Goal: Task Accomplishment & Management: Use online tool/utility

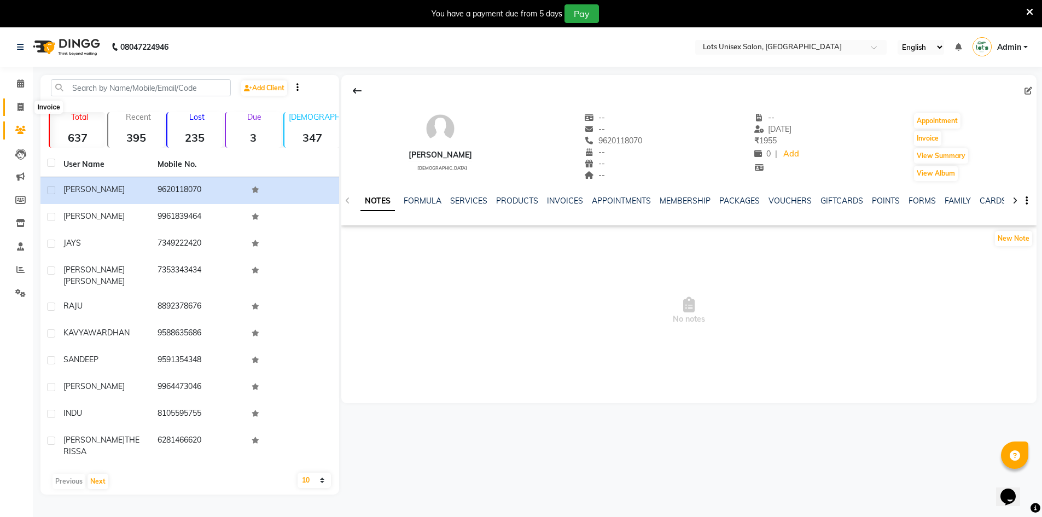
click at [12, 109] on span at bounding box center [20, 107] width 19 height 13
select select "7339"
select select "service"
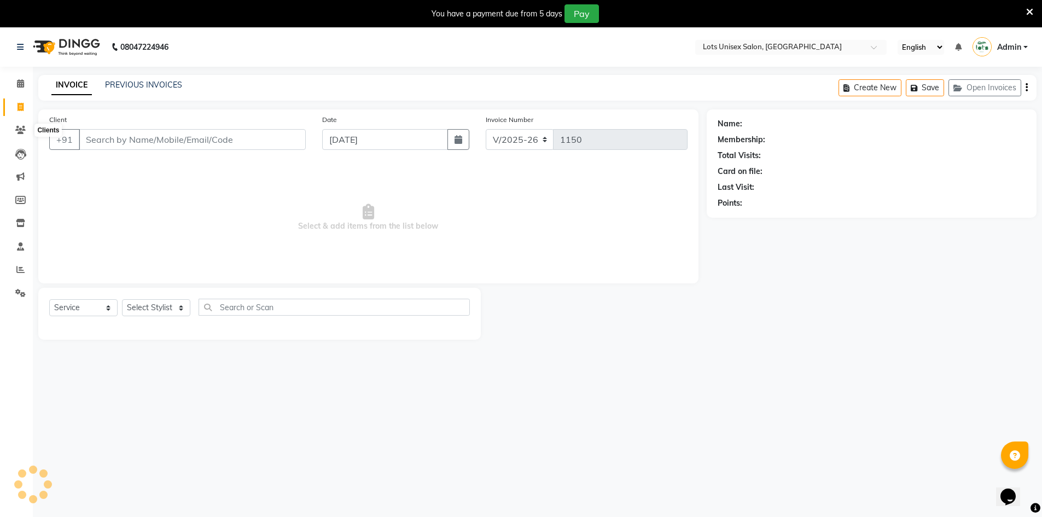
scroll to position [27, 0]
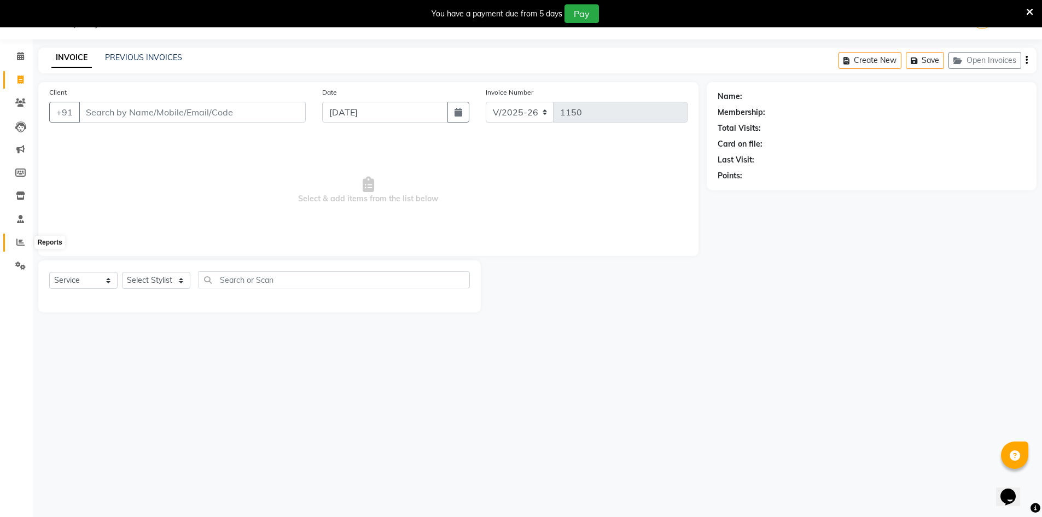
click at [26, 239] on span at bounding box center [20, 242] width 19 height 13
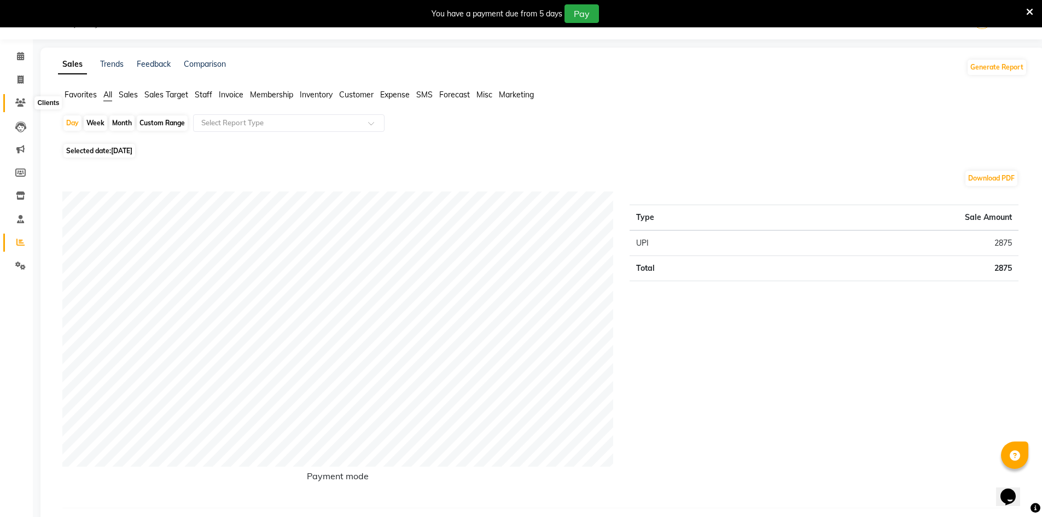
click at [19, 98] on span at bounding box center [20, 103] width 19 height 13
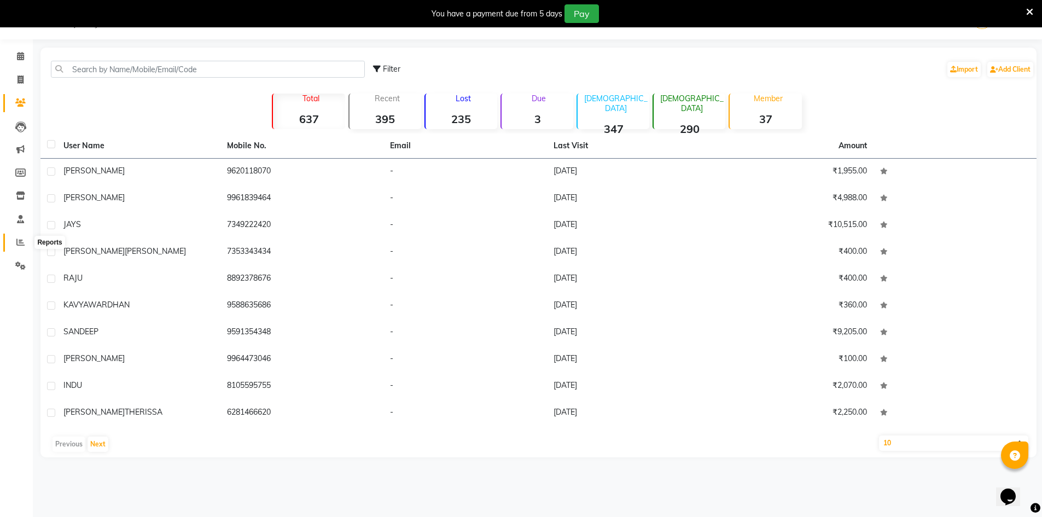
click at [19, 240] on icon at bounding box center [20, 242] width 8 height 8
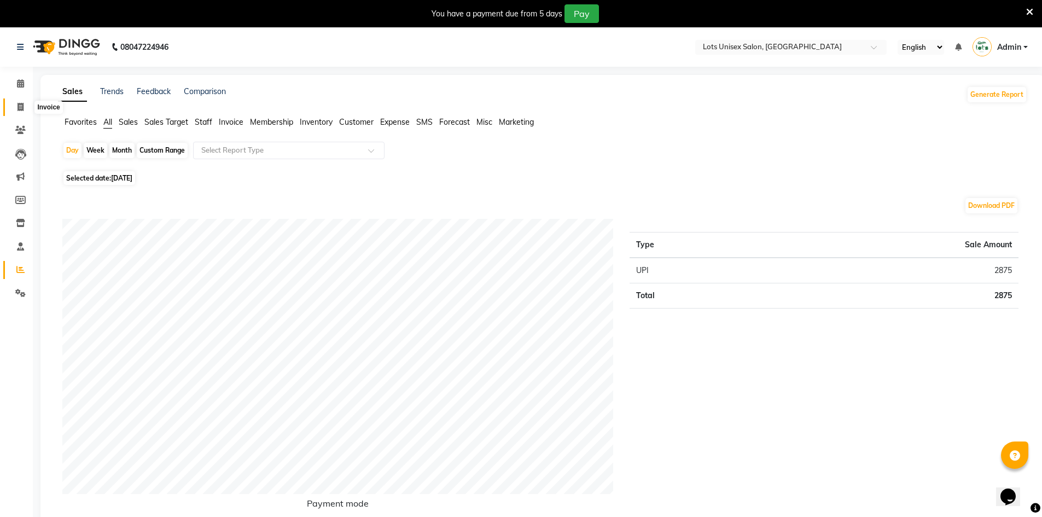
click at [27, 108] on span at bounding box center [20, 107] width 19 height 13
select select "service"
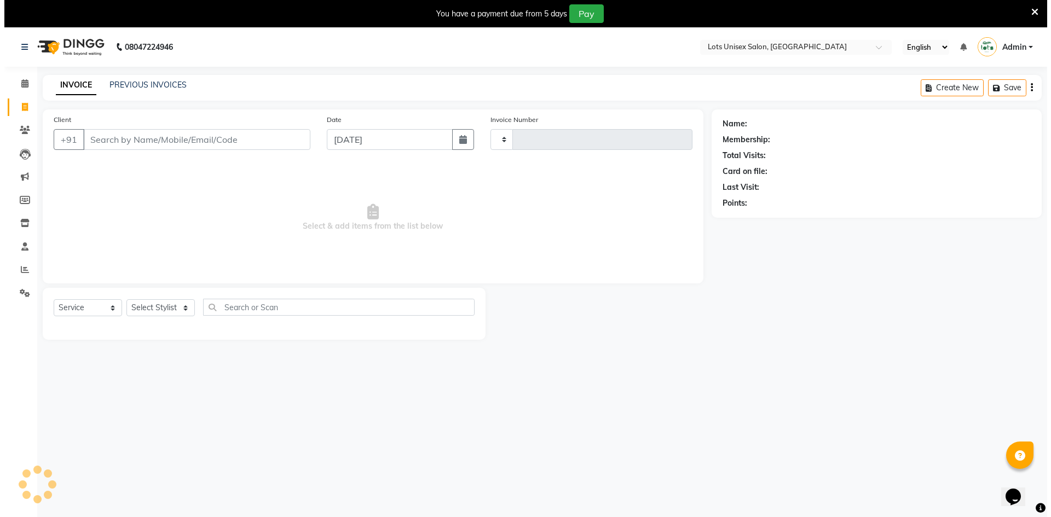
scroll to position [27, 0]
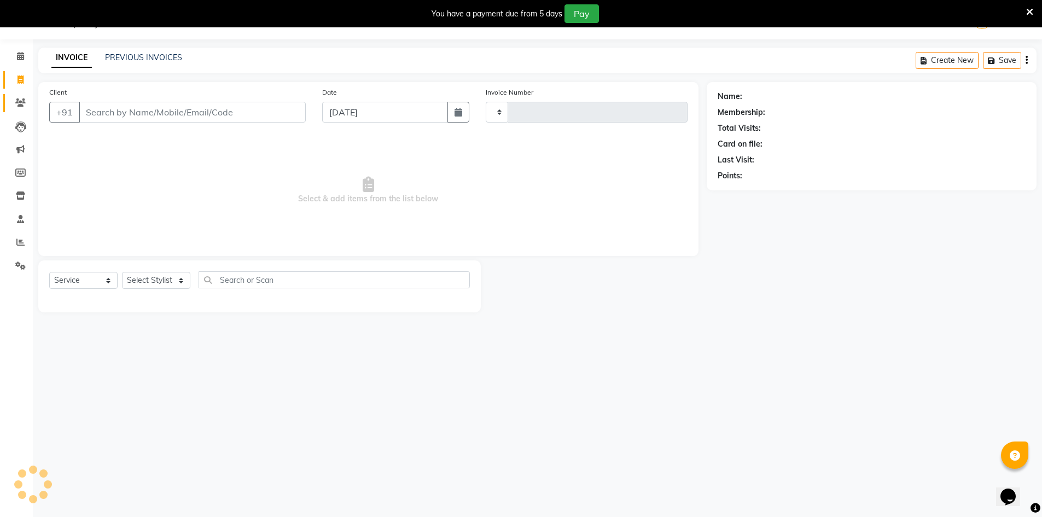
click at [21, 111] on link "Clients" at bounding box center [16, 103] width 26 height 18
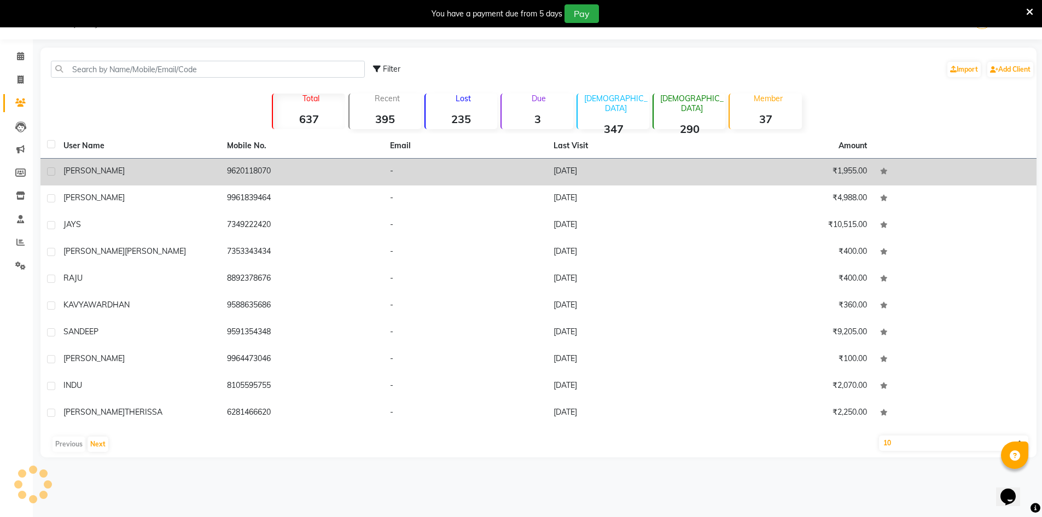
click at [200, 171] on div "[PERSON_NAME]" at bounding box center [138, 170] width 150 height 11
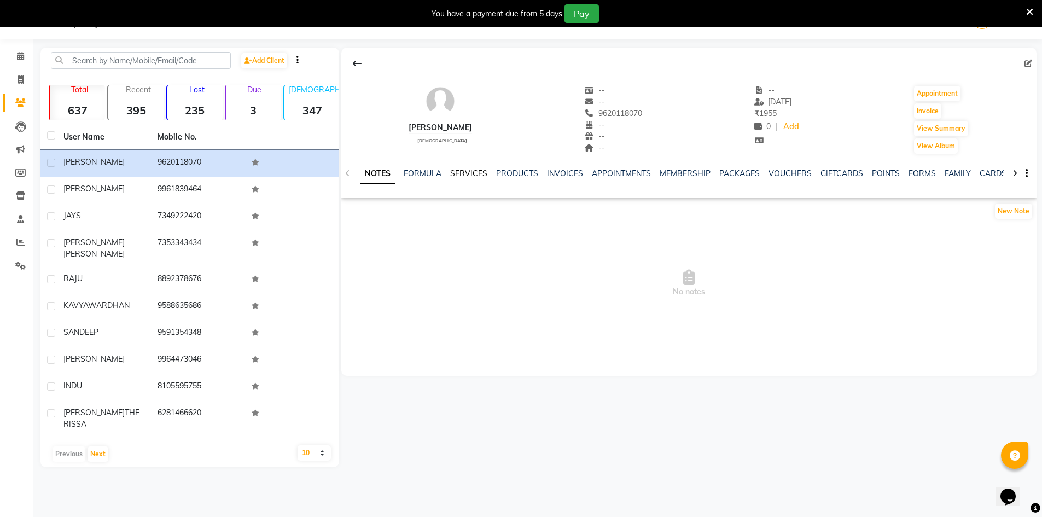
click at [468, 177] on link "SERVICES" at bounding box center [468, 174] width 37 height 10
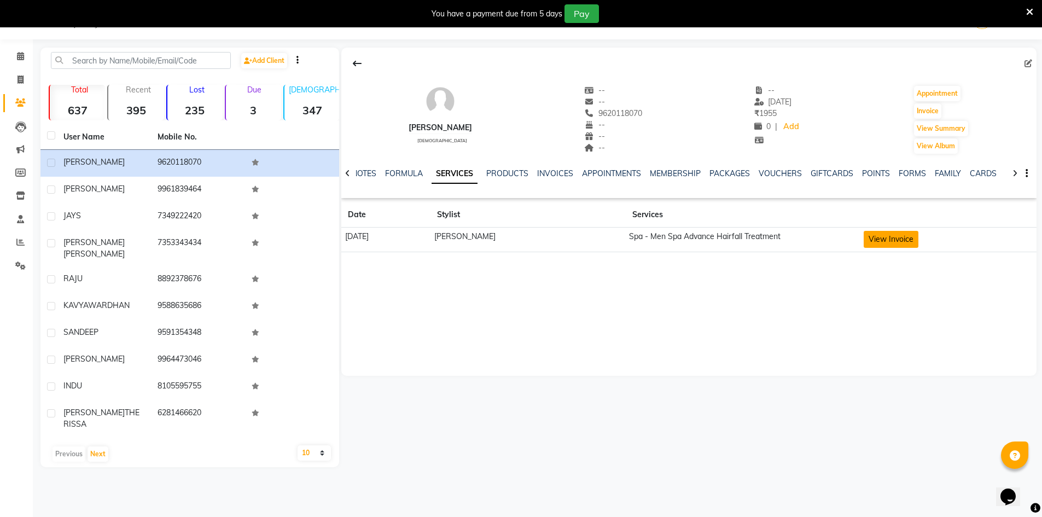
click at [865, 240] on button "View Invoice" at bounding box center [891, 239] width 55 height 17
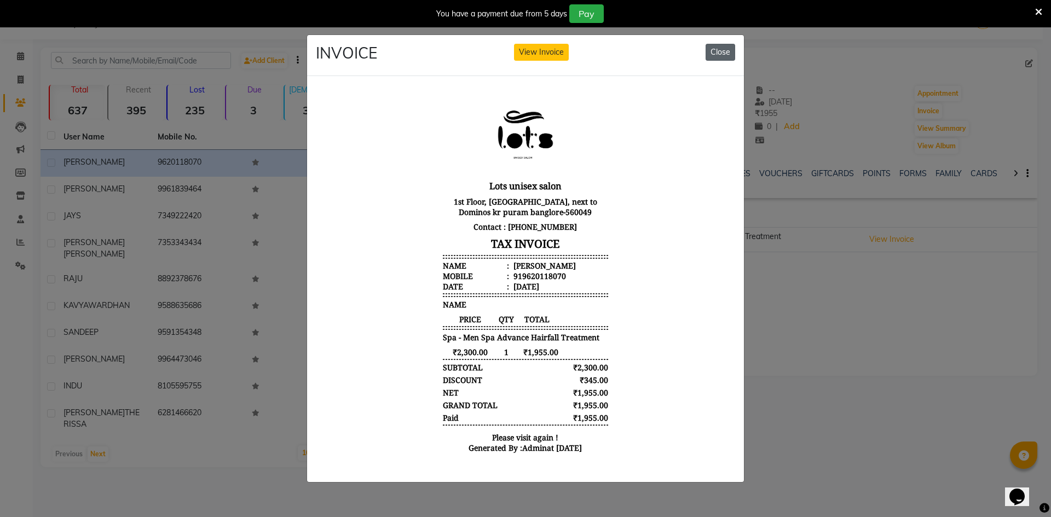
click at [719, 52] on button "Close" at bounding box center [720, 52] width 30 height 17
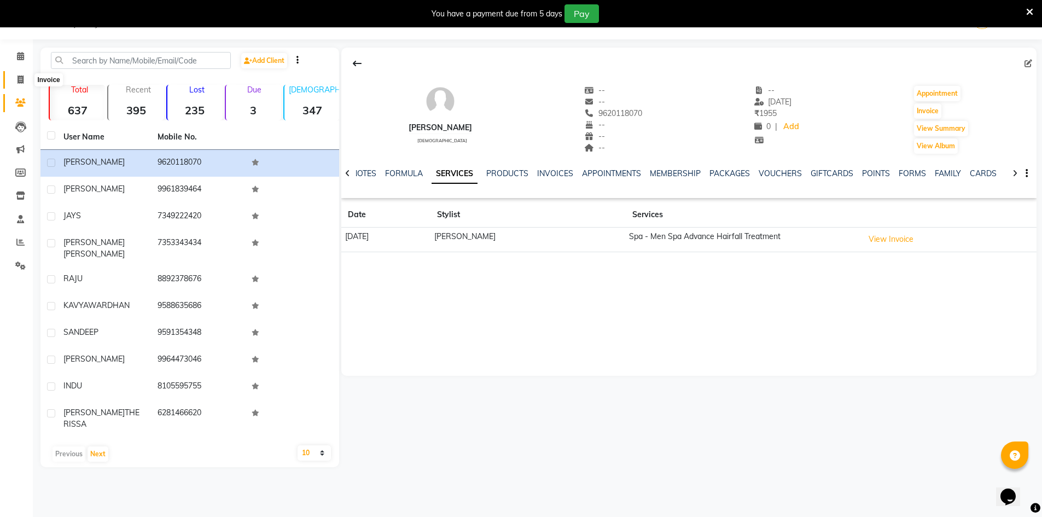
click at [28, 79] on span at bounding box center [20, 80] width 19 height 13
select select "service"
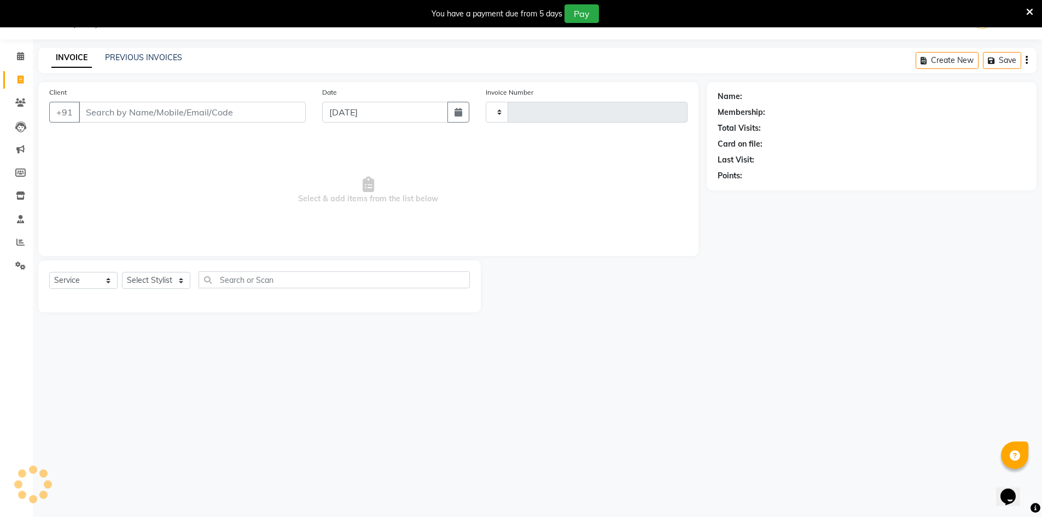
type input "1150"
select select "7339"
click at [16, 90] on li "Invoice" at bounding box center [16, 80] width 33 height 24
click at [19, 101] on icon at bounding box center [20, 102] width 10 height 8
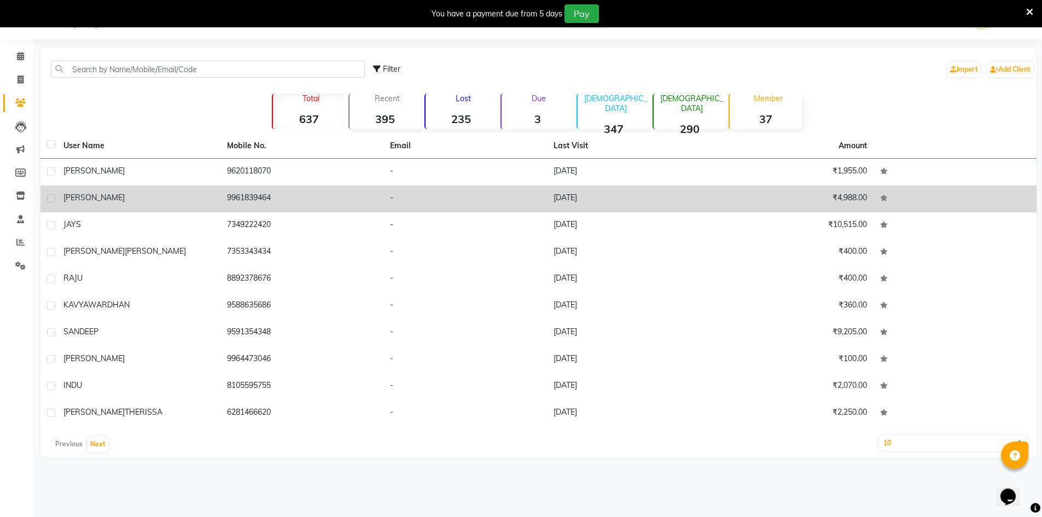
click at [204, 202] on div "[PERSON_NAME]" at bounding box center [138, 197] width 150 height 11
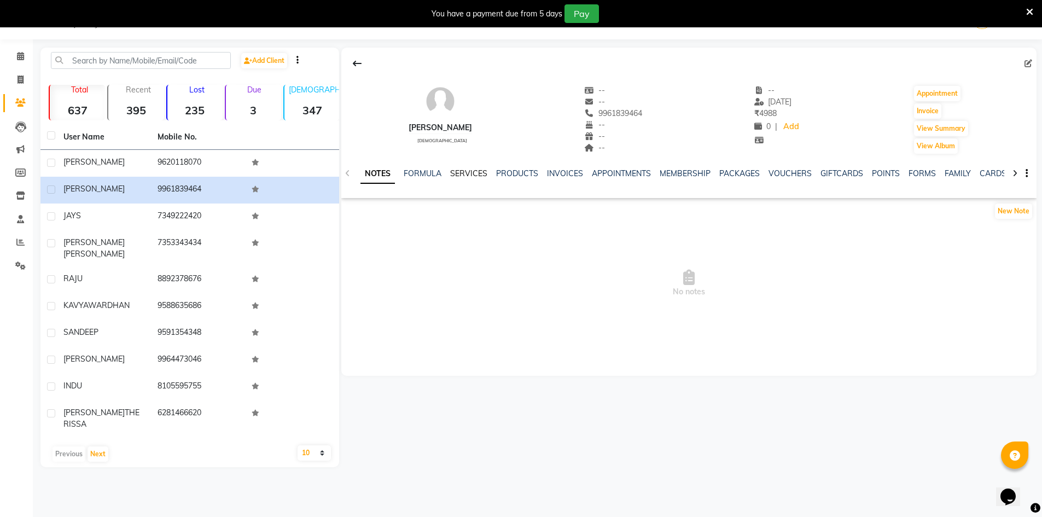
click at [457, 174] on link "SERVICES" at bounding box center [468, 174] width 37 height 10
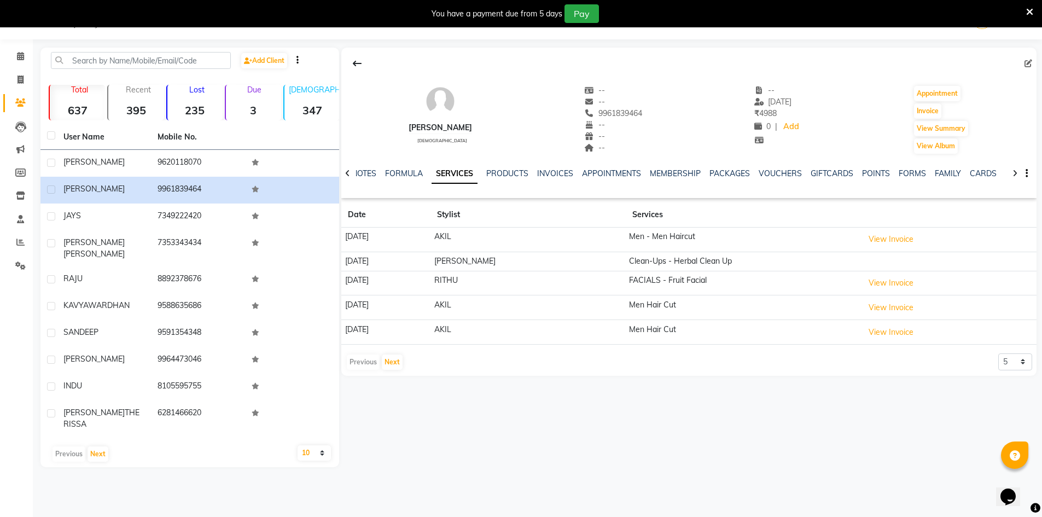
click at [850, 240] on td "Men - Men Haircut" at bounding box center [743, 240] width 235 height 25
click at [864, 235] on button "View Invoice" at bounding box center [891, 239] width 55 height 17
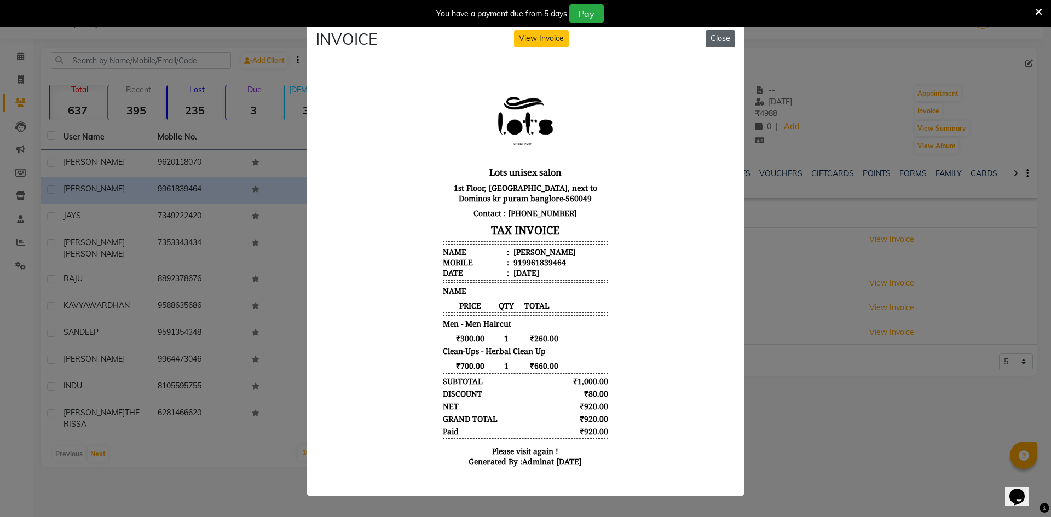
click at [723, 38] on button "Close" at bounding box center [720, 38] width 30 height 17
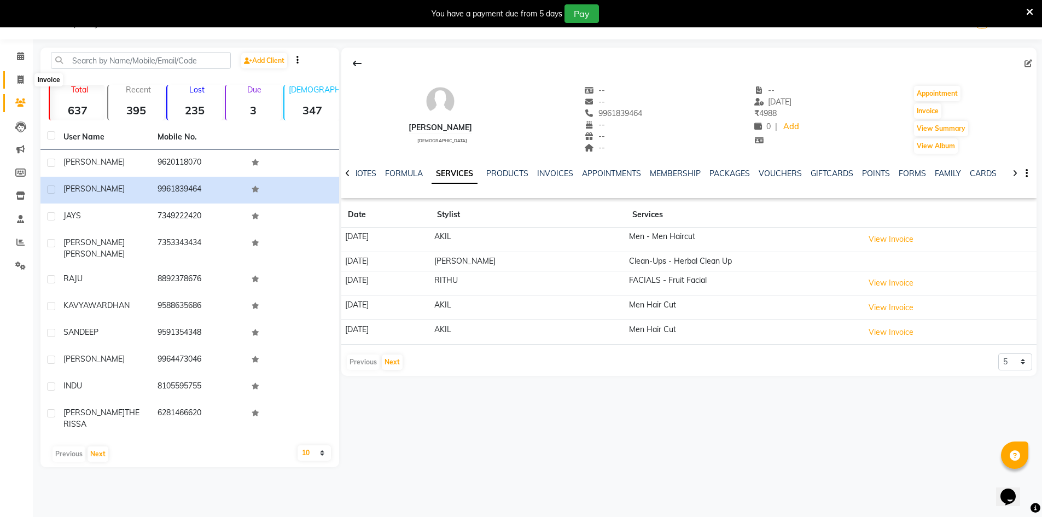
click at [27, 76] on span at bounding box center [20, 80] width 19 height 13
select select "7339"
select select "service"
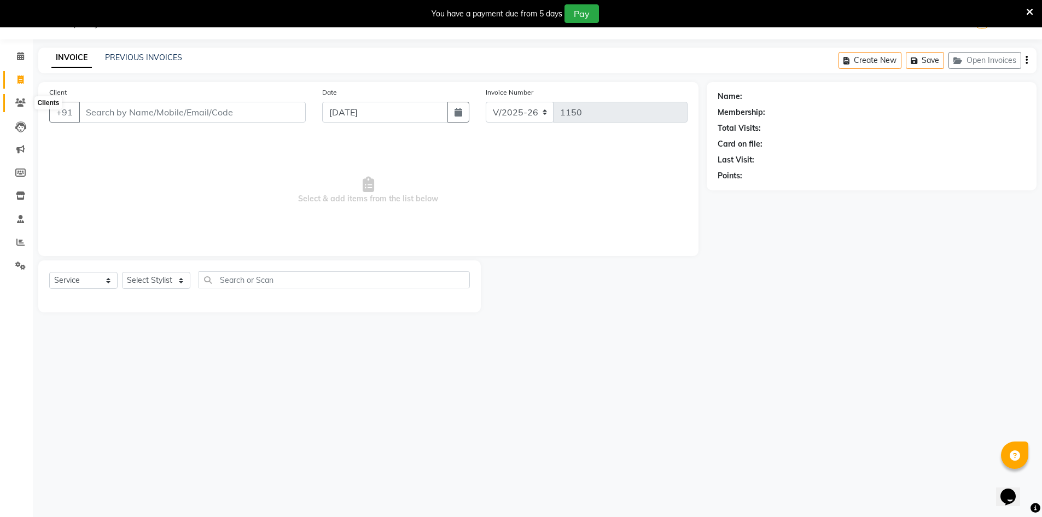
click at [23, 101] on icon at bounding box center [20, 102] width 10 height 8
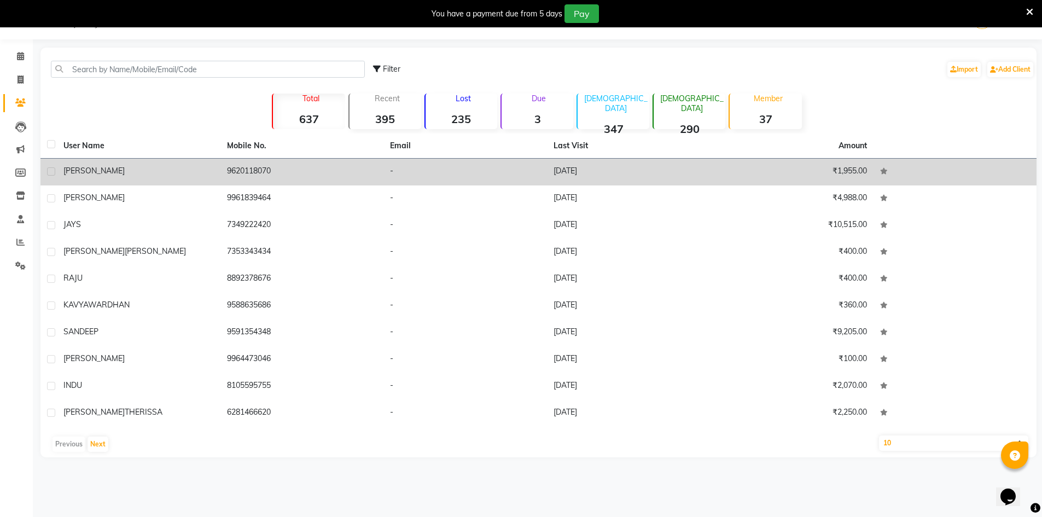
click at [144, 166] on div "[PERSON_NAME]" at bounding box center [138, 170] width 150 height 11
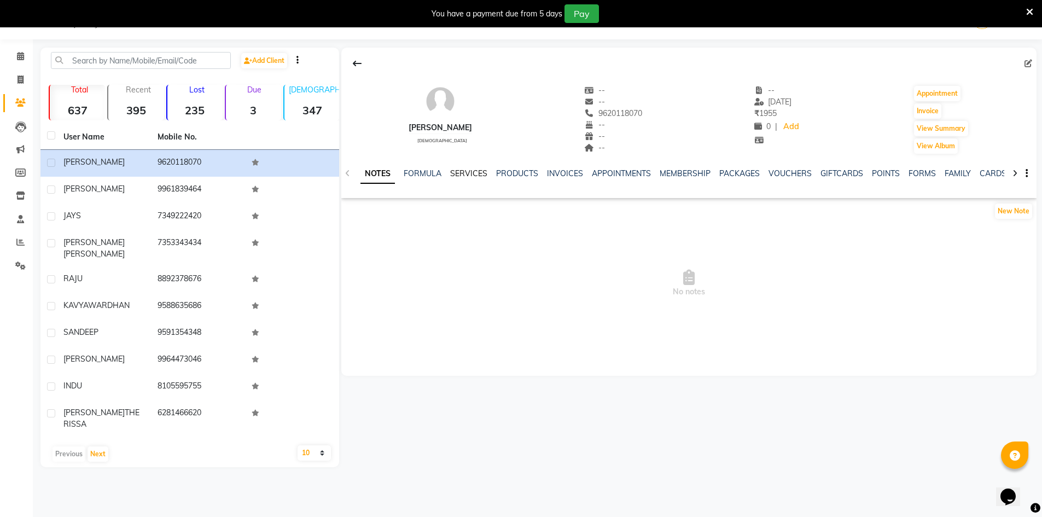
click at [472, 173] on link "SERVICES" at bounding box center [468, 174] width 37 height 10
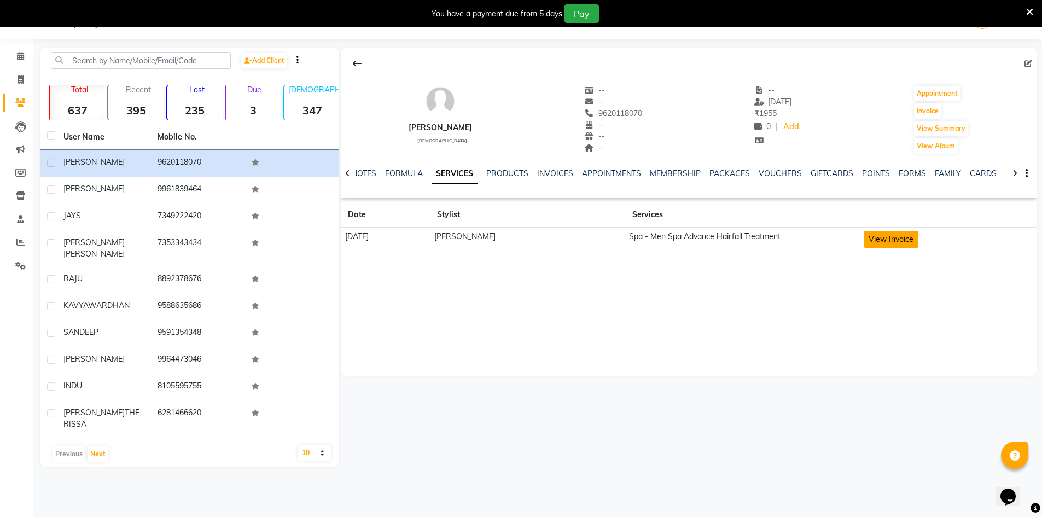
click at [882, 246] on button "View Invoice" at bounding box center [891, 239] width 55 height 17
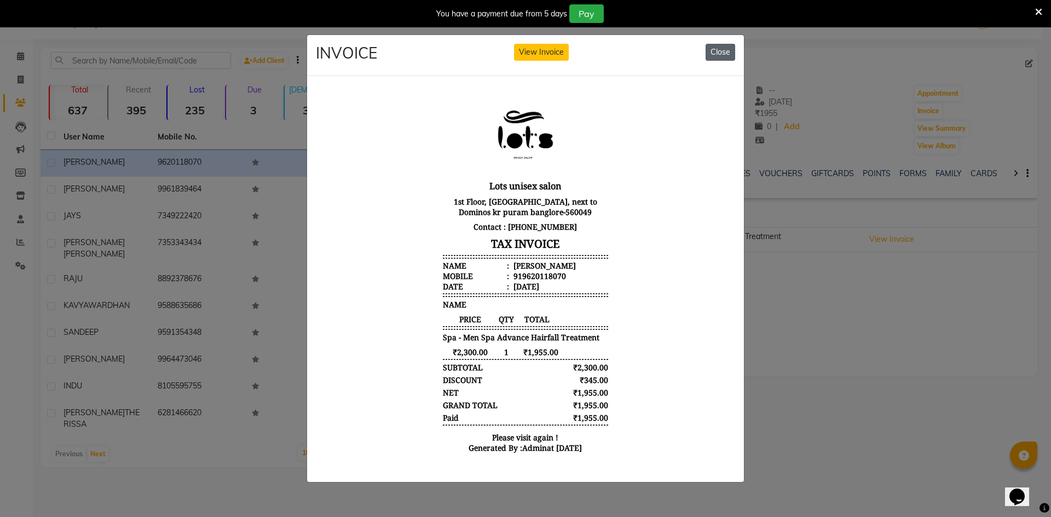
click at [723, 54] on button "Close" at bounding box center [720, 52] width 30 height 17
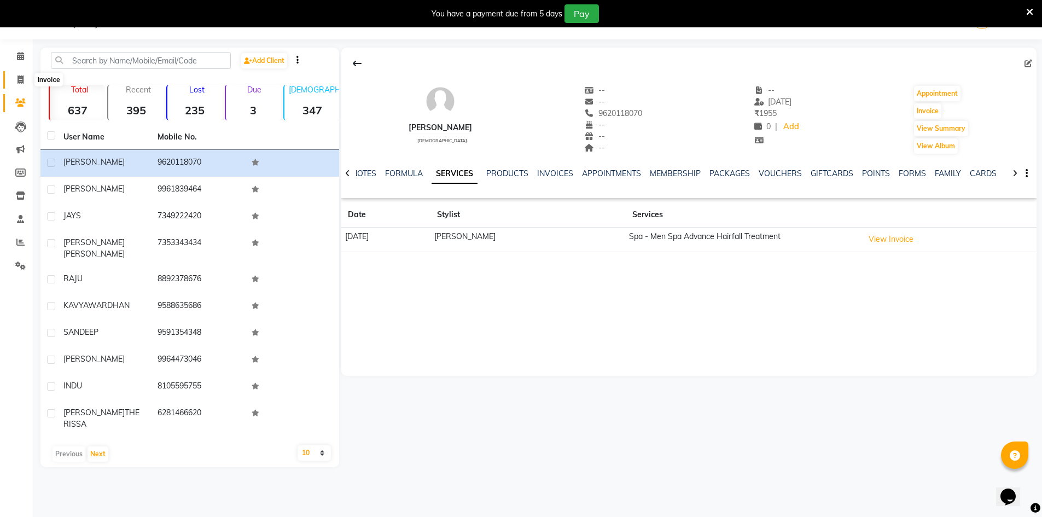
click at [18, 76] on icon at bounding box center [21, 80] width 6 height 8
select select "service"
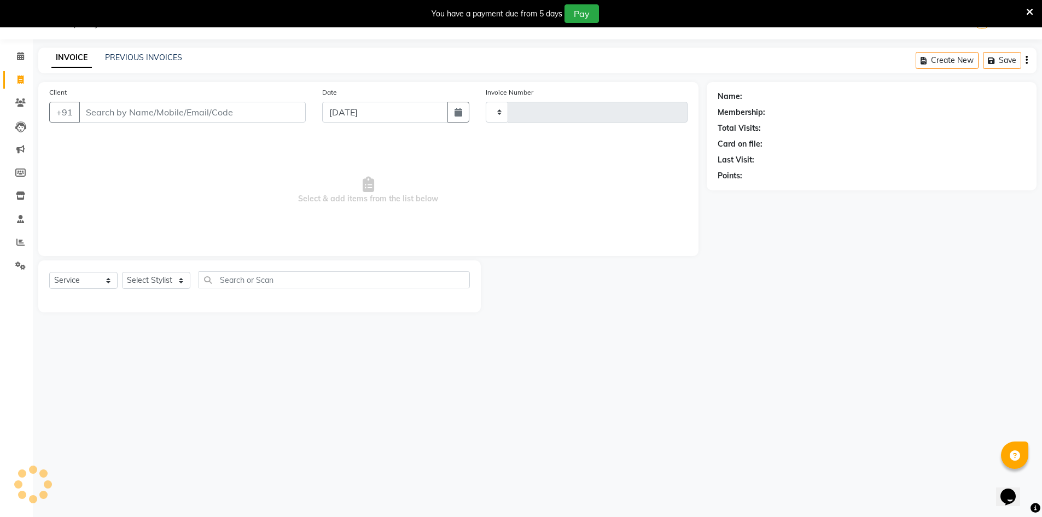
type input "1150"
select select "7339"
click at [19, 100] on icon at bounding box center [20, 102] width 10 height 8
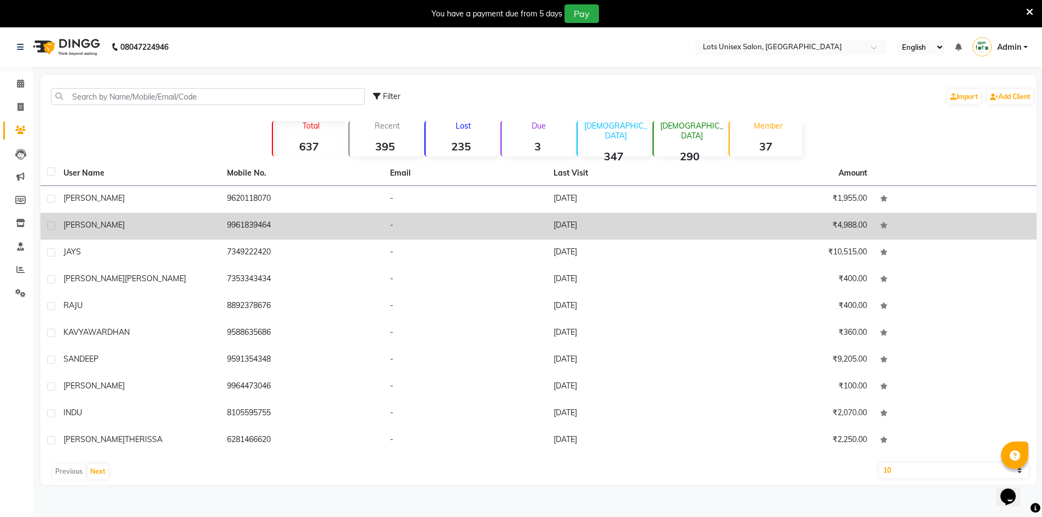
click at [261, 231] on td "9961839464" at bounding box center [303, 226] width 164 height 27
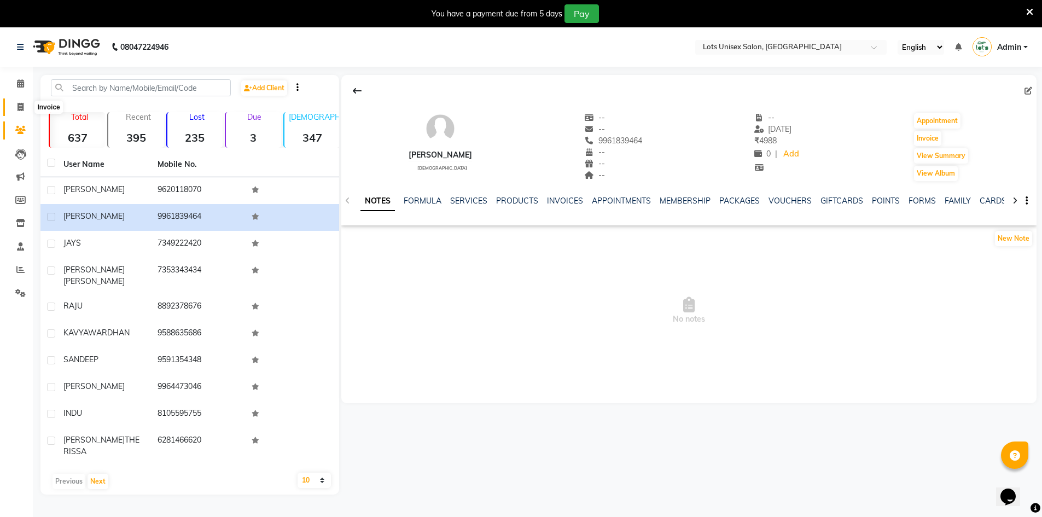
click at [21, 103] on icon at bounding box center [21, 107] width 6 height 8
select select "service"
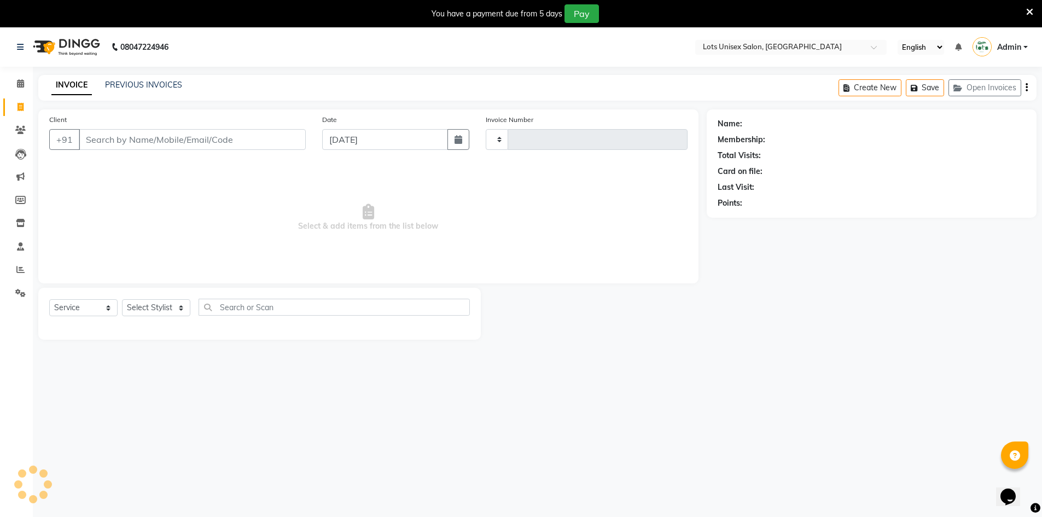
scroll to position [27, 0]
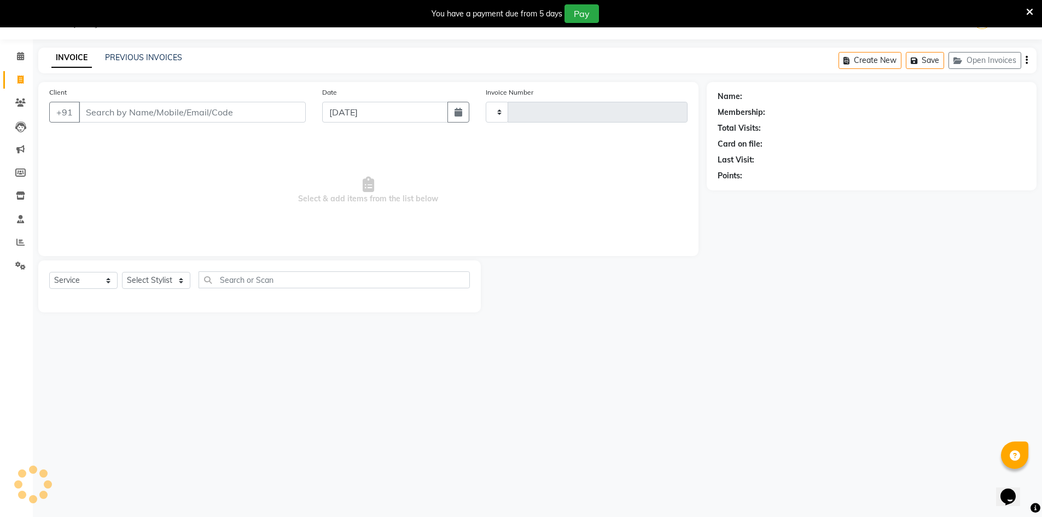
type input "1150"
select select "7339"
click at [691, 385] on div "08047224946 Select Location × Lots Unisex Salon, Kittiganur English ENGLISH Esp…" at bounding box center [521, 258] width 1042 height 517
click at [116, 114] on input "Client" at bounding box center [192, 112] width 227 height 21
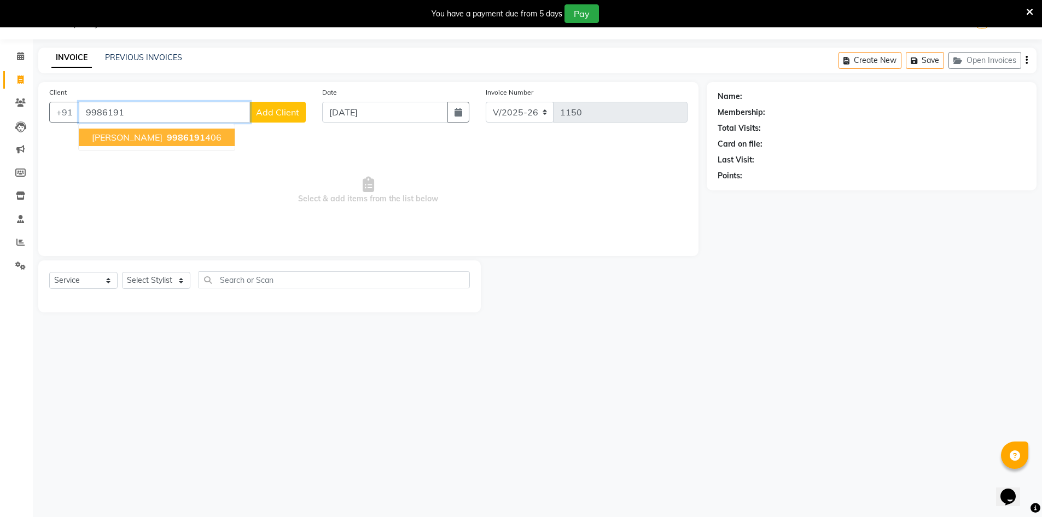
click at [165, 135] on ngb-highlight "9986191 406" at bounding box center [193, 137] width 57 height 11
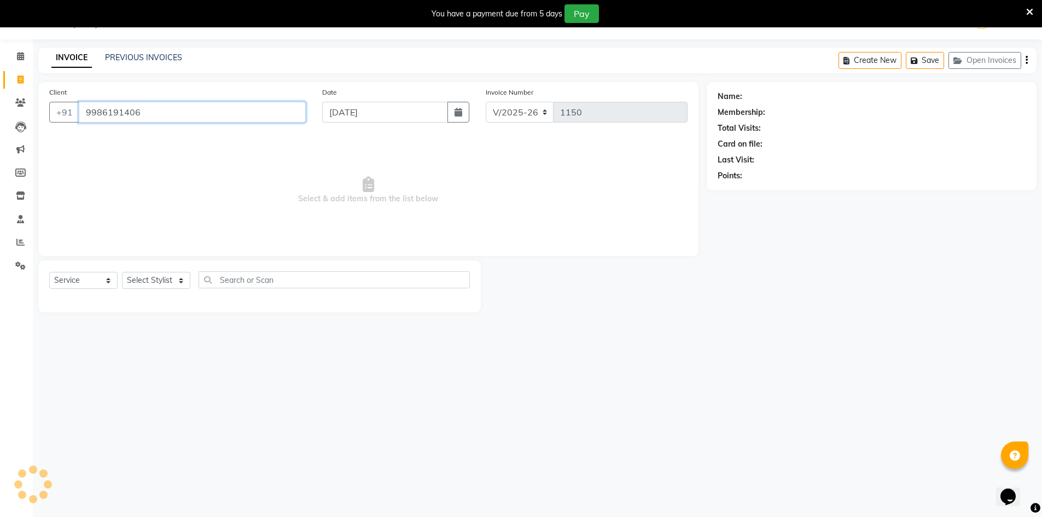
type input "9986191406"
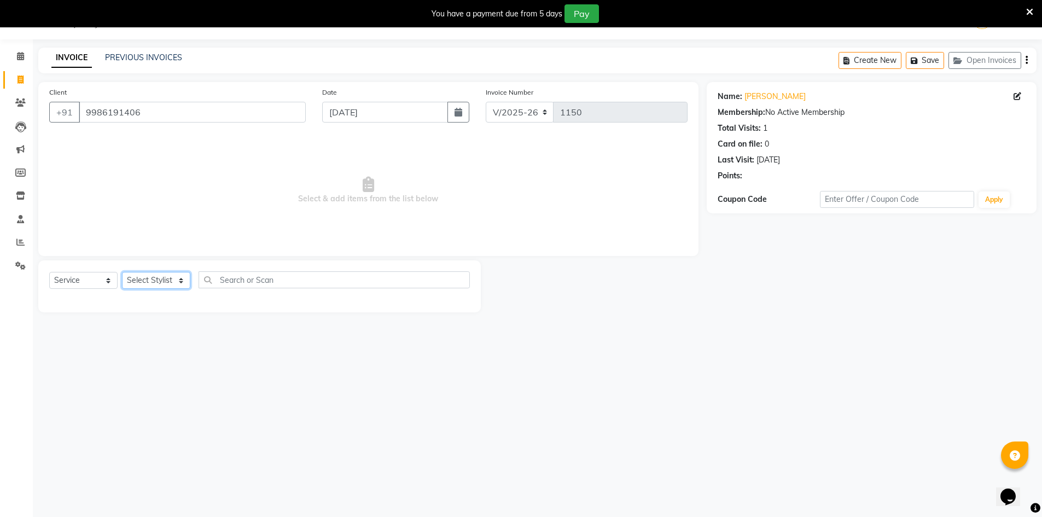
drag, startPoint x: 167, startPoint y: 279, endPoint x: 164, endPoint y: 288, distance: 10.4
click at [167, 279] on select "Select Stylist [PERSON_NAME] [PERSON_NAME] RITHU [PERSON_NAME]" at bounding box center [156, 280] width 68 height 17
select select "66803"
click at [122, 272] on select "Select Stylist [PERSON_NAME] [PERSON_NAME] RITHU [PERSON_NAME]" at bounding box center [156, 280] width 68 height 17
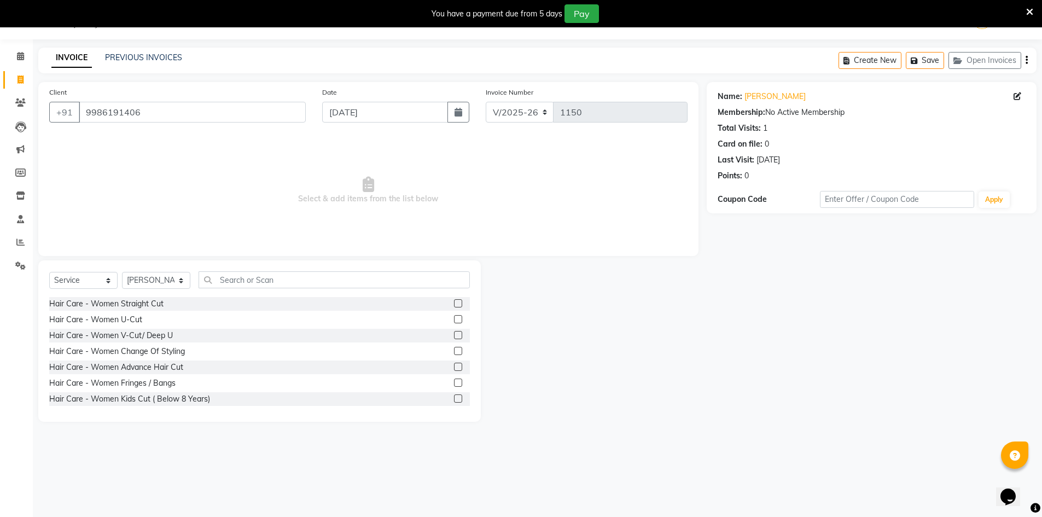
click at [454, 320] on label at bounding box center [458, 319] width 8 height 8
click at [454, 320] on input "checkbox" at bounding box center [457, 319] width 7 height 7
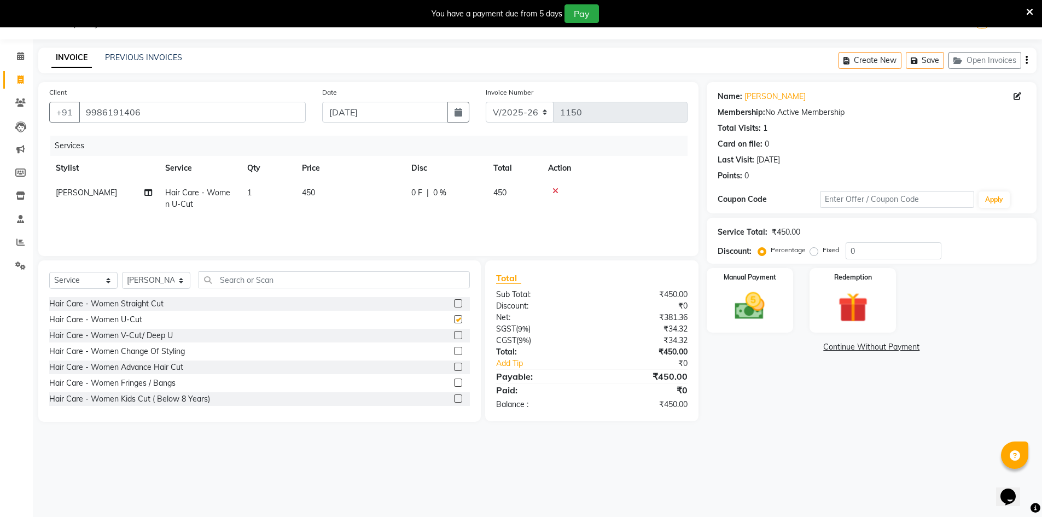
checkbox input "false"
click at [1027, 60] on icon "button" at bounding box center [1027, 60] width 2 height 1
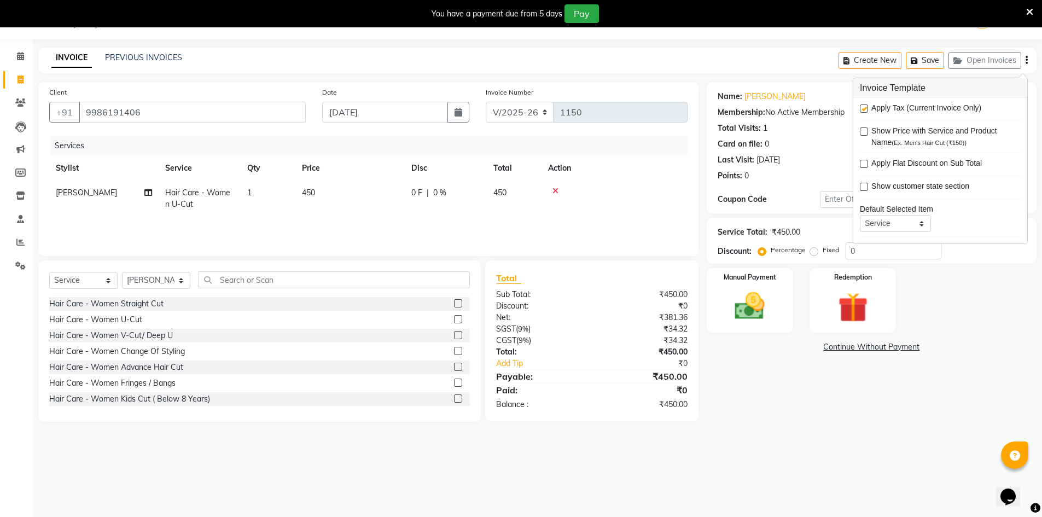
click at [863, 107] on label at bounding box center [864, 109] width 8 height 8
click at [863, 107] on input "checkbox" at bounding box center [863, 109] width 7 height 7
checkbox input "false"
click at [837, 431] on main "INVOICE PREVIOUS INVOICES Create New Save Open Invoices Client [PHONE_NUMBER] D…" at bounding box center [538, 243] width 1010 height 391
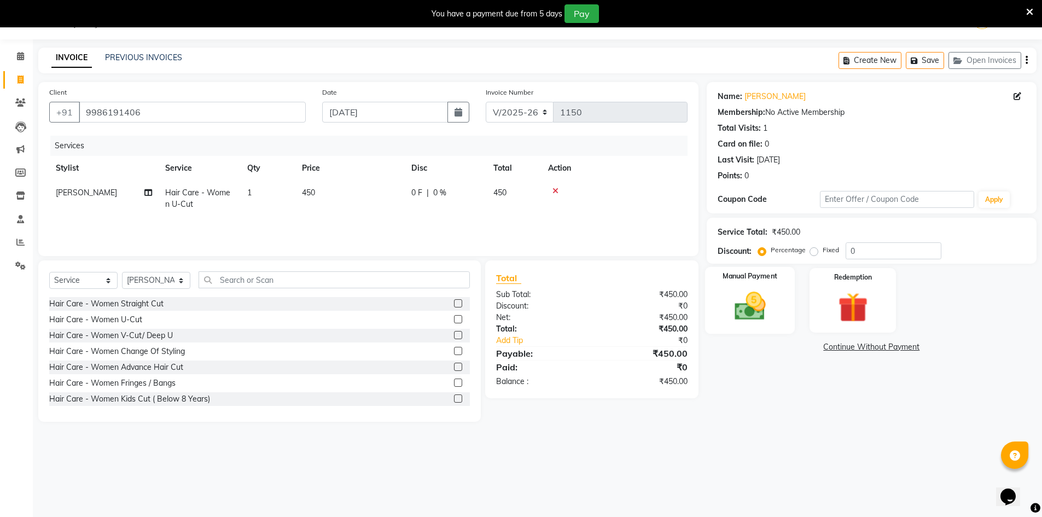
click at [764, 310] on img at bounding box center [750, 306] width 50 height 36
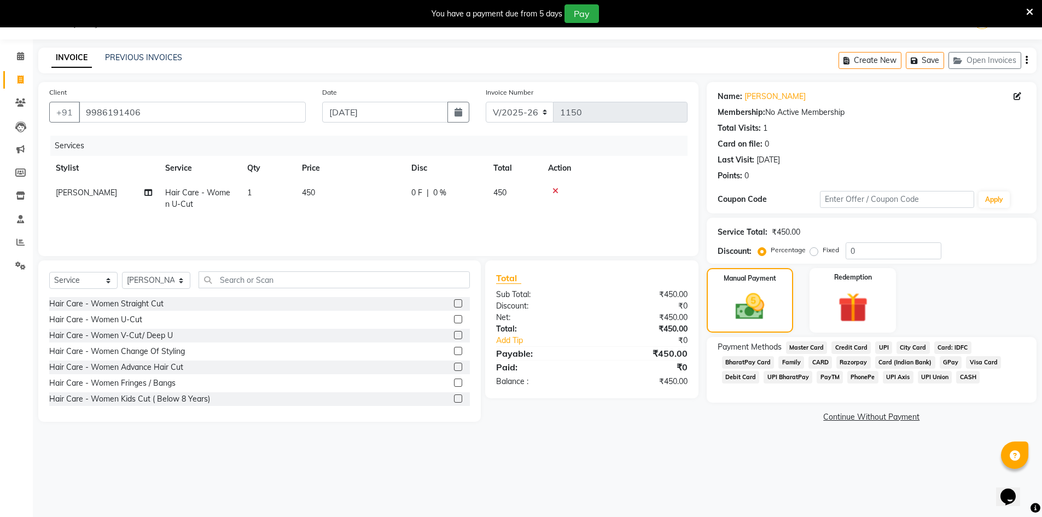
click at [888, 349] on span "UPI" at bounding box center [884, 347] width 17 height 13
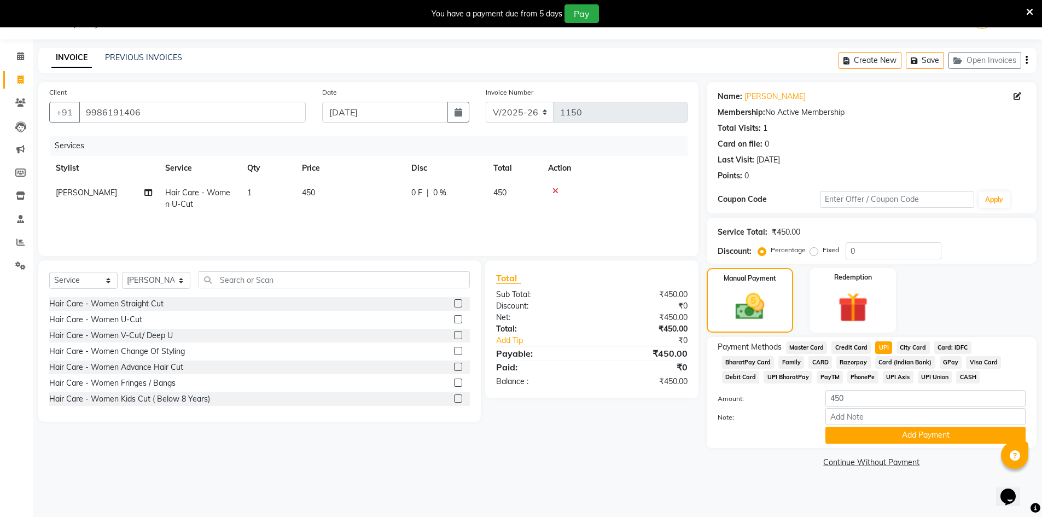
click at [1027, 61] on icon "button" at bounding box center [1027, 60] width 2 height 1
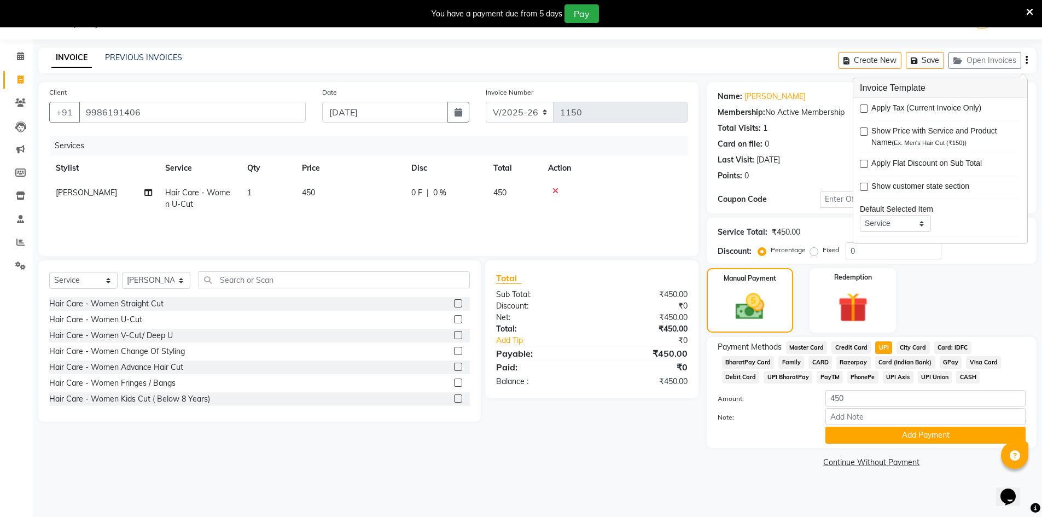
click at [919, 494] on div "08047224946 Select Location × Lots Unisex Salon, Kittiganur English ENGLISH Esp…" at bounding box center [521, 258] width 1042 height 517
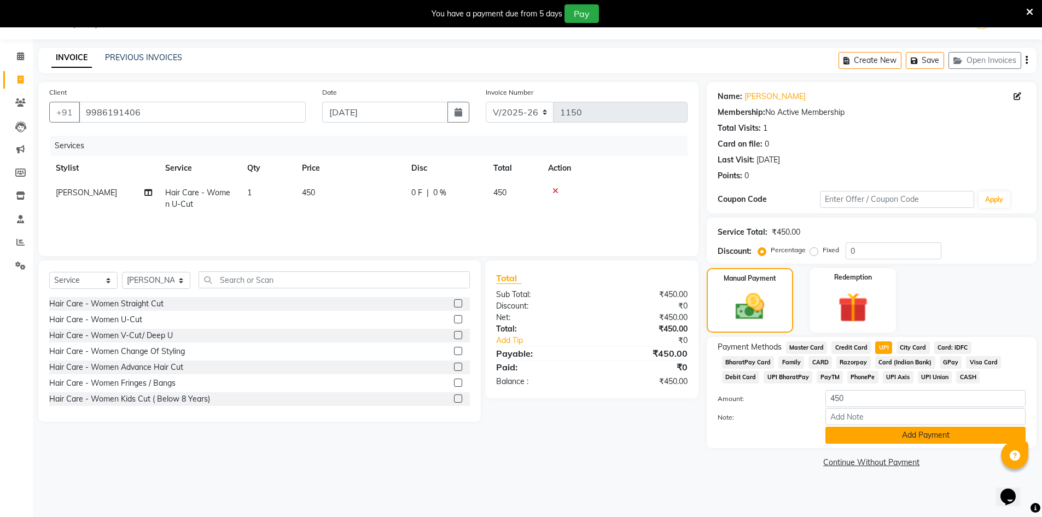
click at [930, 435] on button "Add Payment" at bounding box center [926, 435] width 200 height 17
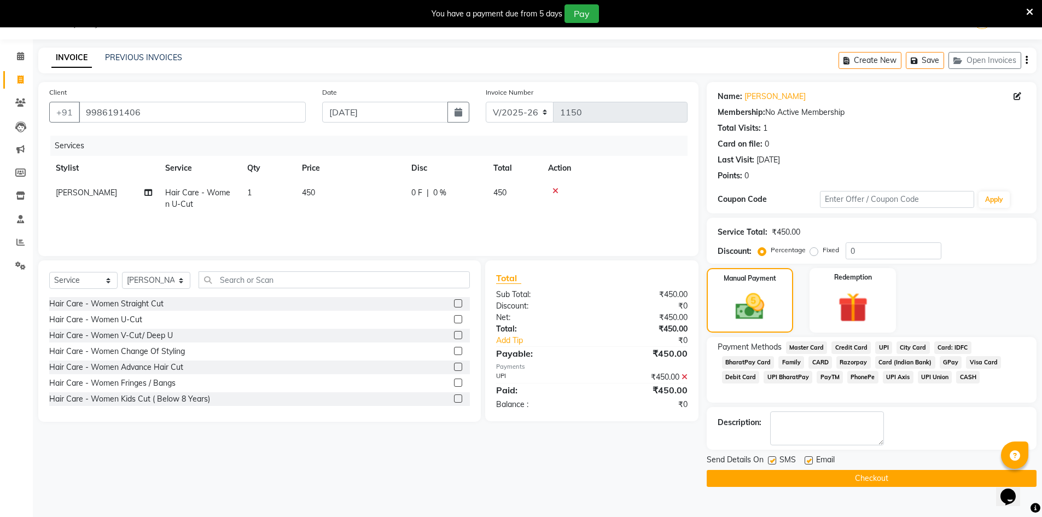
click at [906, 485] on button "Checkout" at bounding box center [872, 478] width 330 height 17
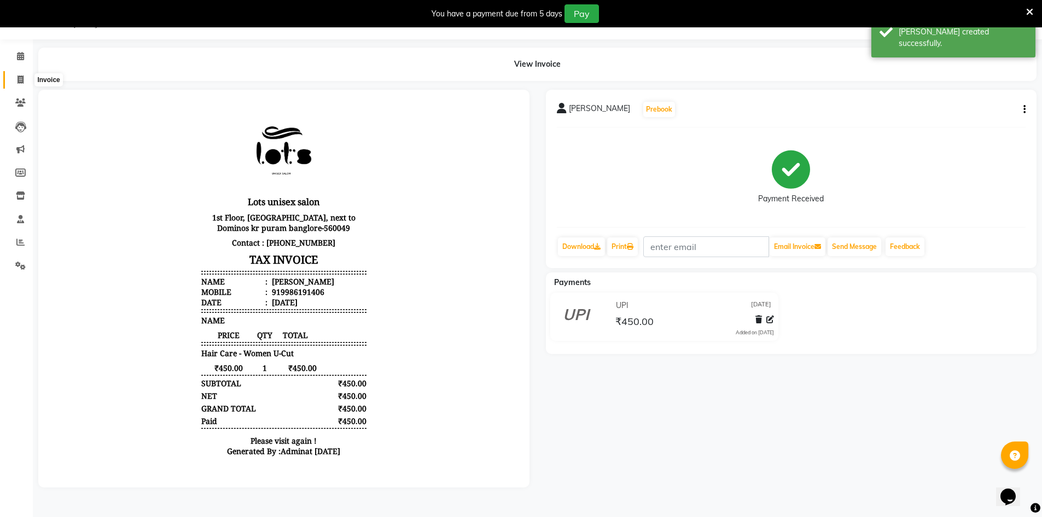
click at [21, 77] on icon at bounding box center [21, 80] width 6 height 8
select select "service"
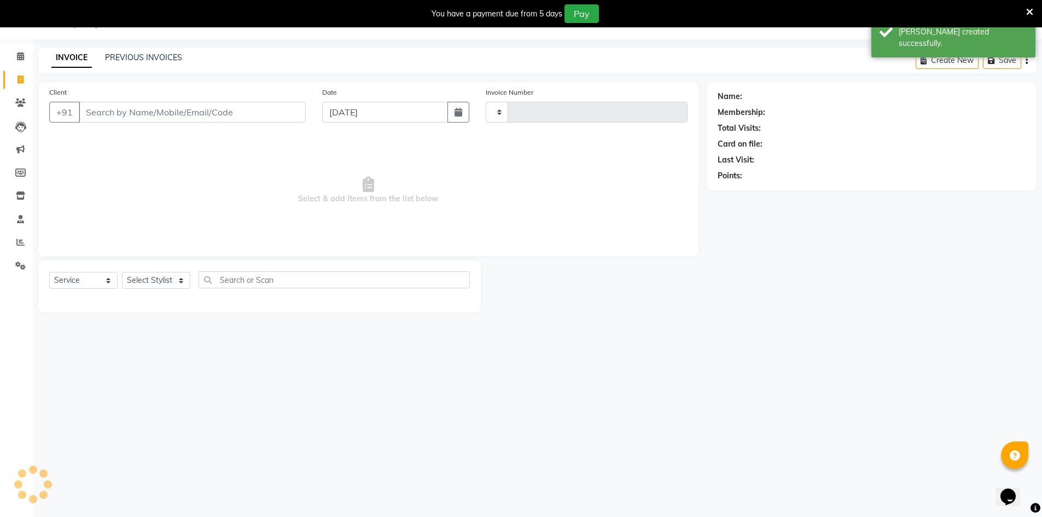
type input "1151"
select select "7339"
